Goal: Task Accomplishment & Management: Complete application form

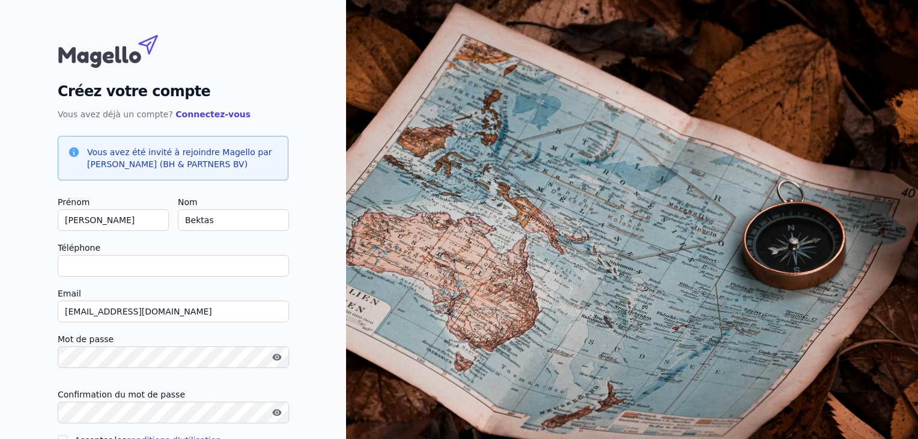
drag, startPoint x: 57, startPoint y: 225, endPoint x: 16, endPoint y: 225, distance: 41.5
click at [16, 225] on div "Créez votre compte Vous avez déjà un compte? Connectez-vous Vous avez été invit…" at bounding box center [173, 257] width 346 height 514
type input "i"
checkbox input "false"
type input "ilyas"
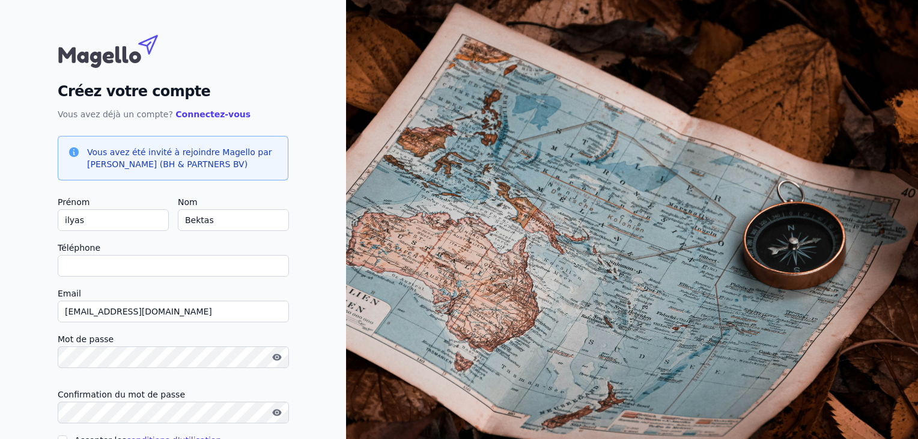
click at [113, 265] on input "Téléphone" at bounding box center [173, 266] width 231 height 22
type input "0476751051"
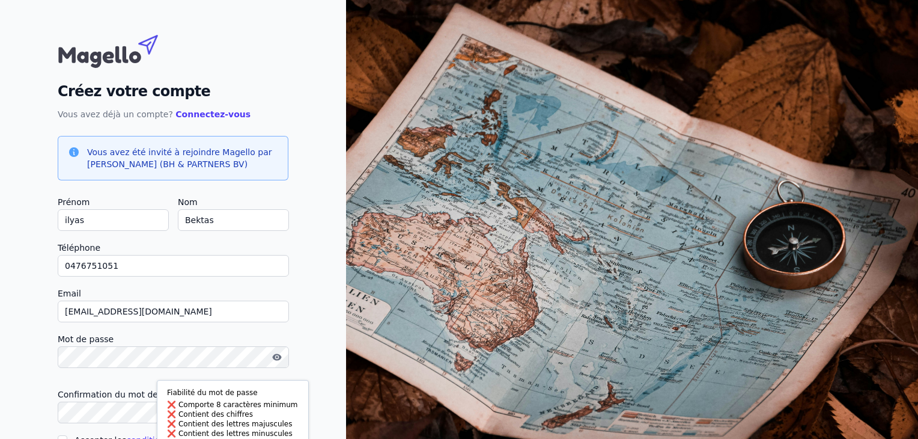
scroll to position [76, 0]
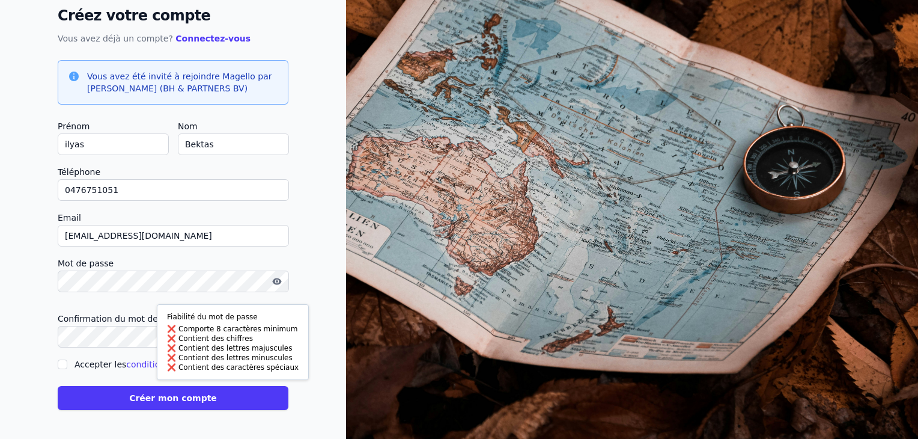
click at [33, 288] on div "Créez votre compte Vous avez déjà un compte? Connectez-vous Vous avez été invit…" at bounding box center [173, 181] width 346 height 514
click at [52, 276] on div "Créez votre compte Vous avez déjà un compte? Connectez-vous Vous avez été invit…" at bounding box center [173, 181] width 346 height 514
click at [151, 268] on label "Mot de passe" at bounding box center [173, 263] width 231 height 14
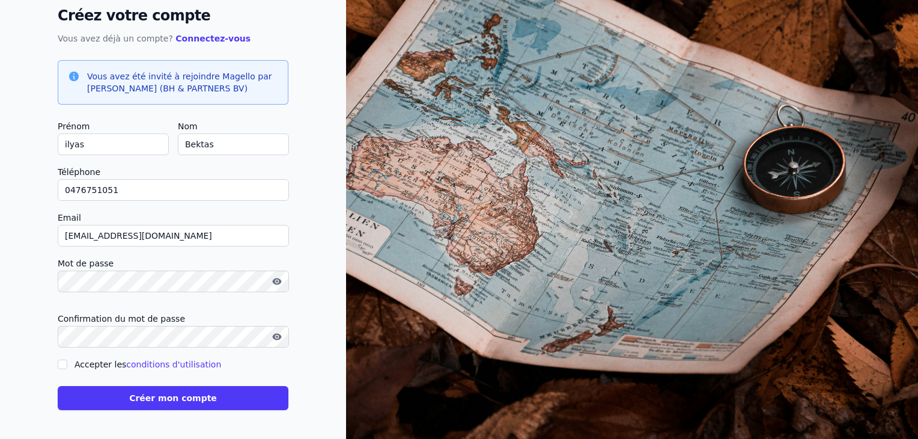
click at [276, 274] on button "button" at bounding box center [276, 281] width 19 height 14
click at [278, 277] on icon "button" at bounding box center [277, 281] width 10 height 10
click at [94, 362] on label "Accepter les conditions d'utilisation" at bounding box center [148, 364] width 147 height 10
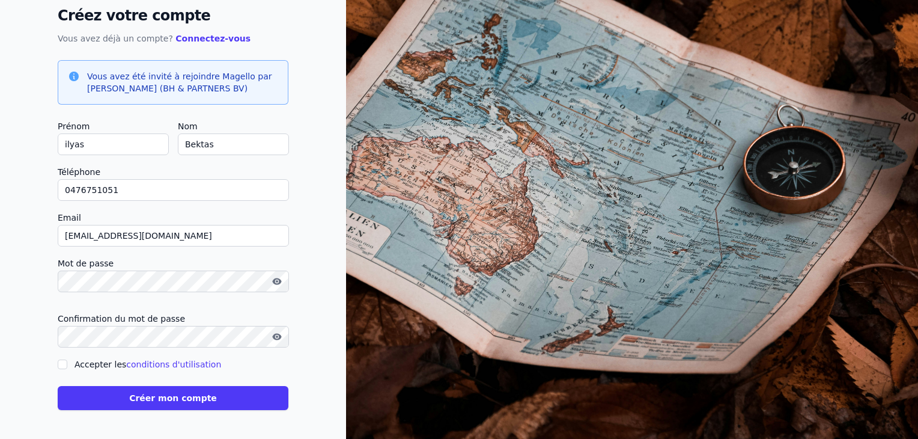
click at [67, 362] on input "Accepter les conditions d'utilisation" at bounding box center [63, 364] width 10 height 10
checkbox input "true"
click at [130, 408] on button "Créer mon compte" at bounding box center [173, 398] width 231 height 24
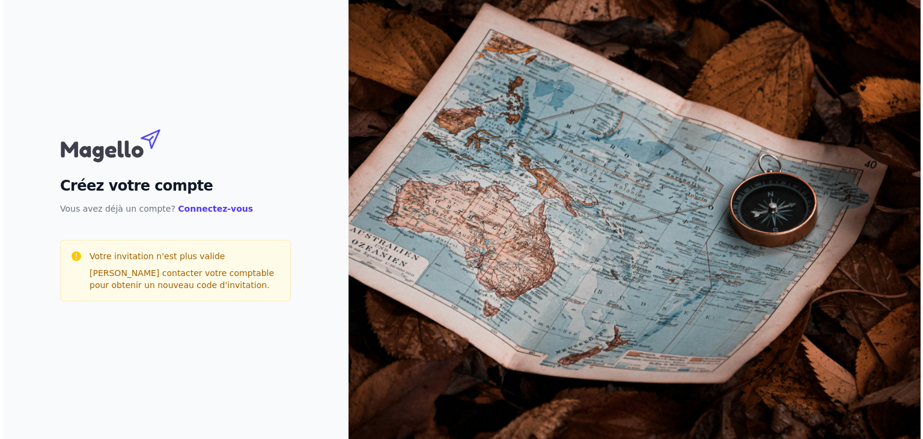
scroll to position [0, 0]
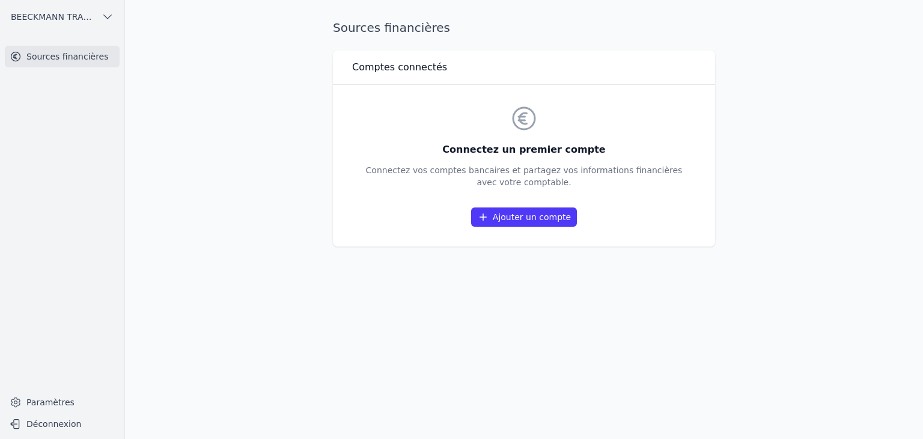
click at [548, 219] on link "Ajouter un compte" at bounding box center [524, 216] width 106 height 19
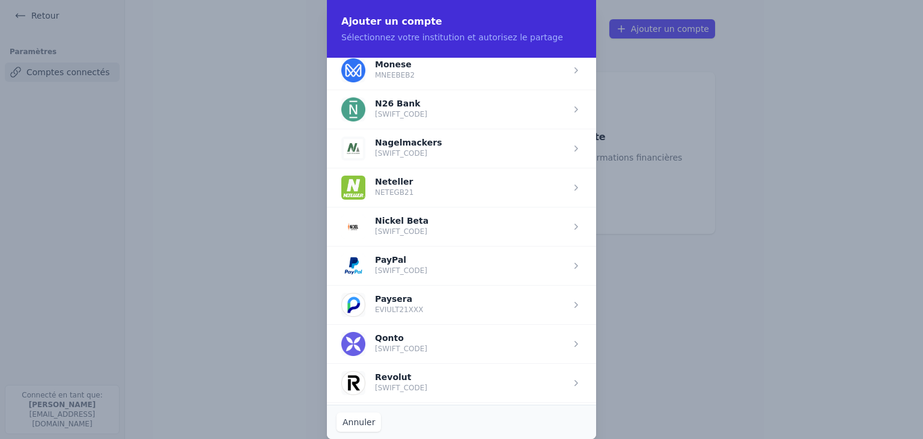
scroll to position [841, 0]
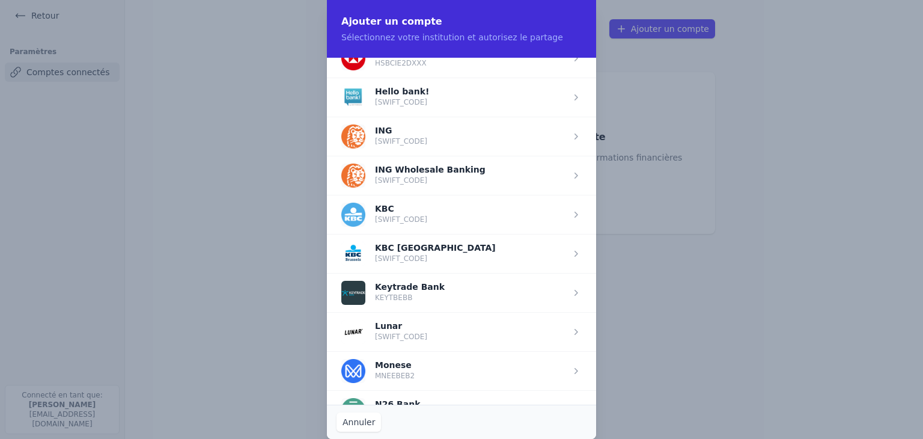
click at [454, 131] on span "button" at bounding box center [461, 136] width 269 height 39
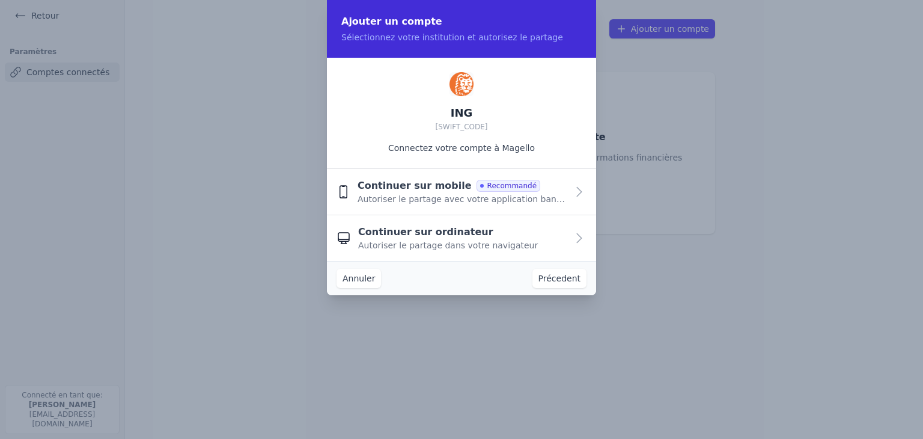
click at [430, 197] on span "Autoriser le partage avec votre application bancaire" at bounding box center [463, 199] width 210 height 12
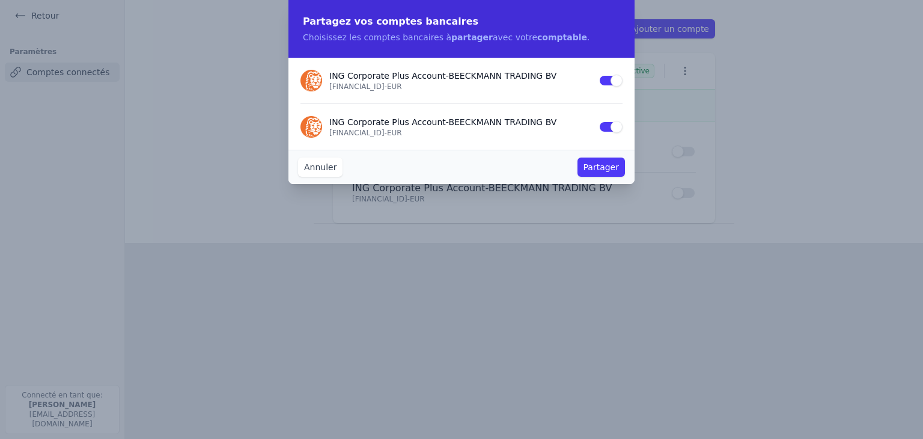
click at [605, 171] on button "Partager" at bounding box center [601, 166] width 47 height 19
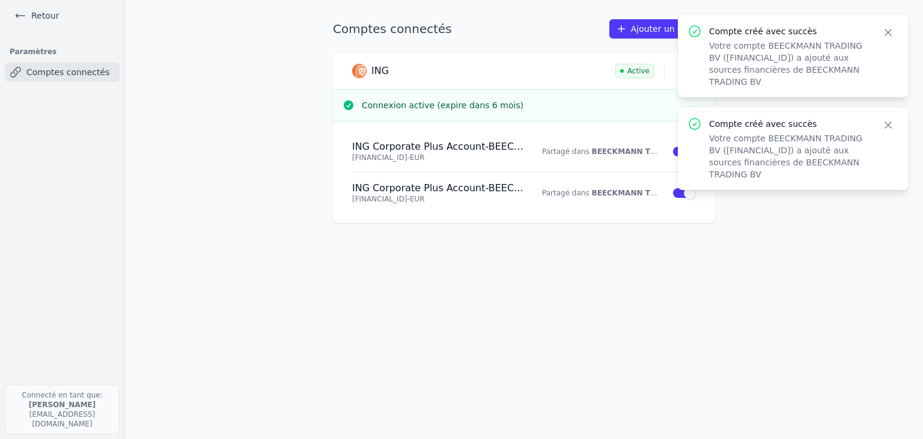
click at [743, 316] on main "Comptes connectés Ajouter un compte ING Active Connexion active (expire dans 6 …" at bounding box center [461, 219] width 923 height 439
